Goal: Navigation & Orientation: Find specific page/section

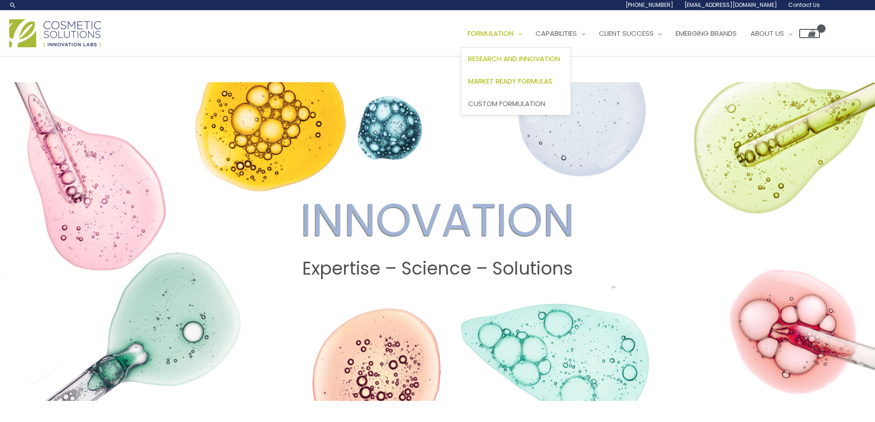
click at [533, 80] on span "Market Ready Formulas" at bounding box center [510, 81] width 85 height 10
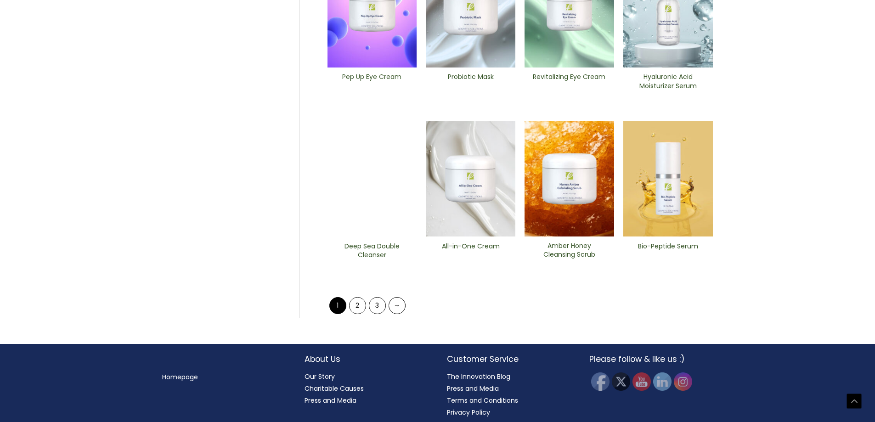
scroll to position [361, 0]
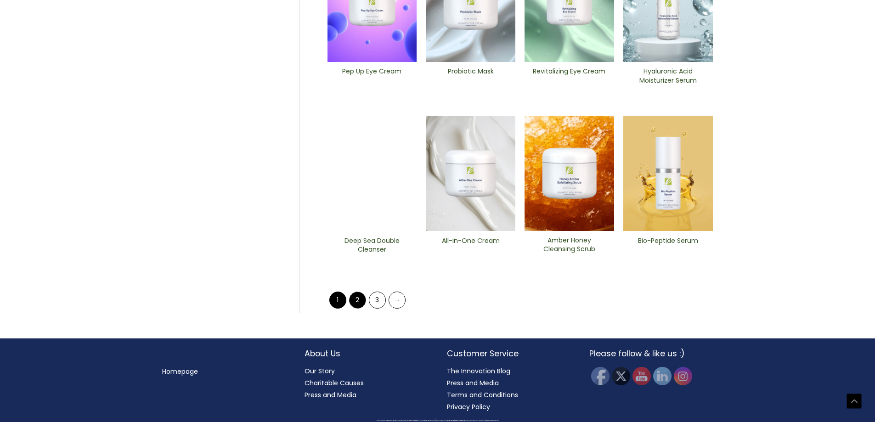
click at [366, 300] on link "2" at bounding box center [357, 300] width 17 height 17
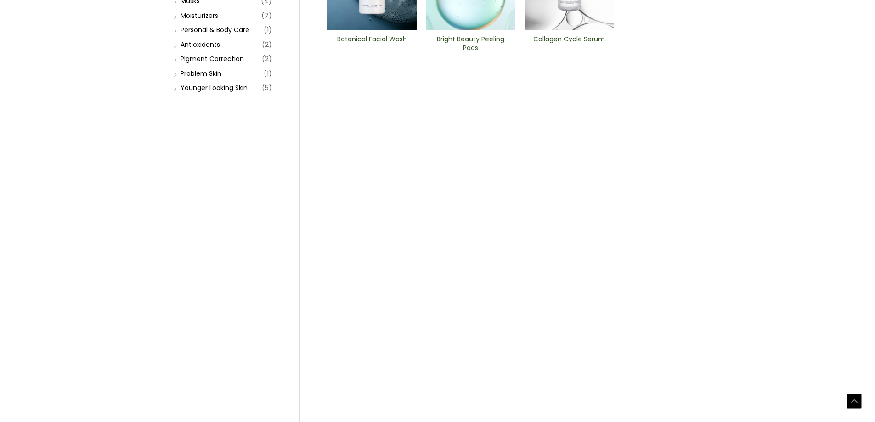
scroll to position [322, 0]
